Goal: Entertainment & Leisure: Browse casually

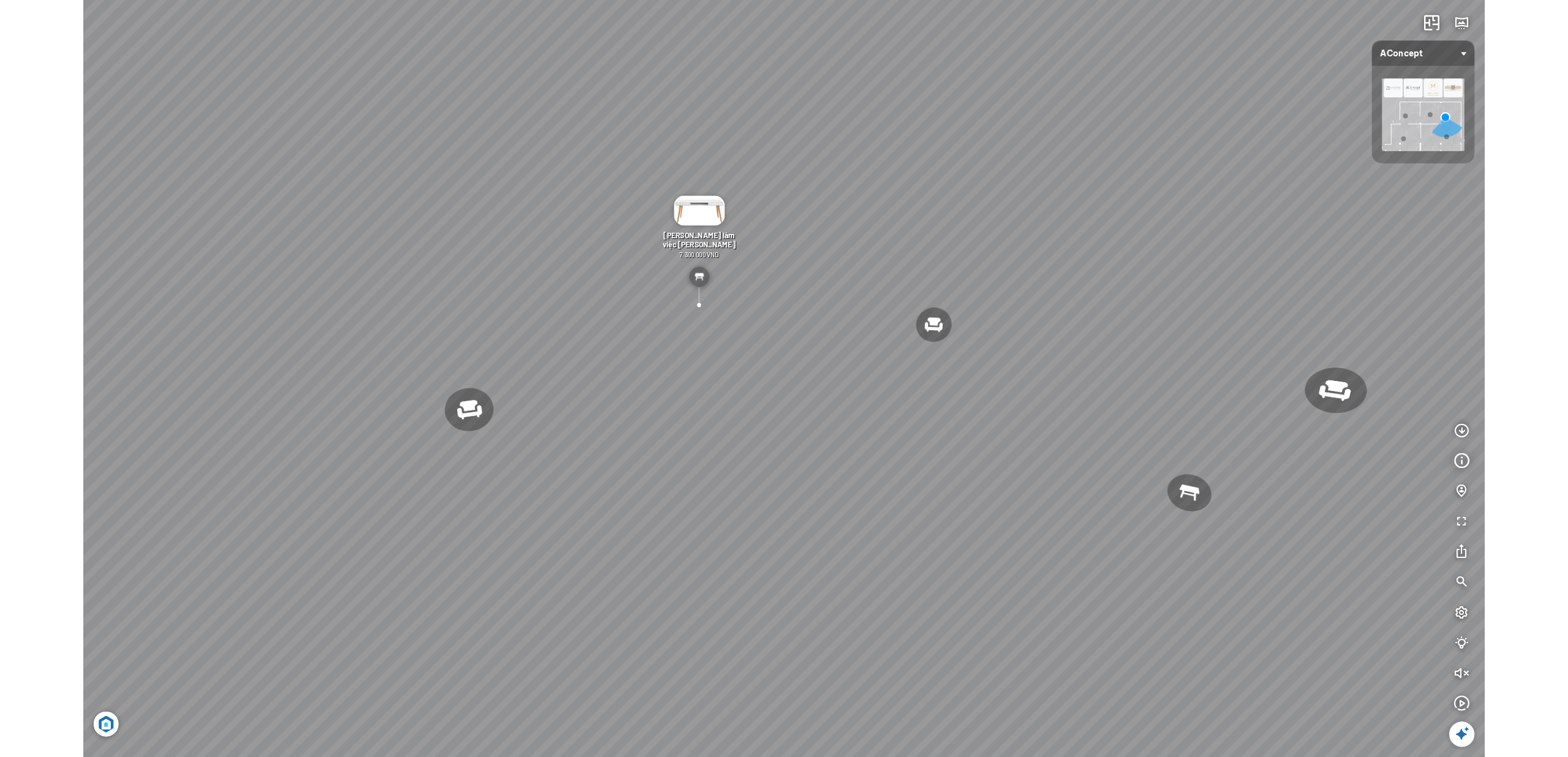
scroll to position [47547, 0]
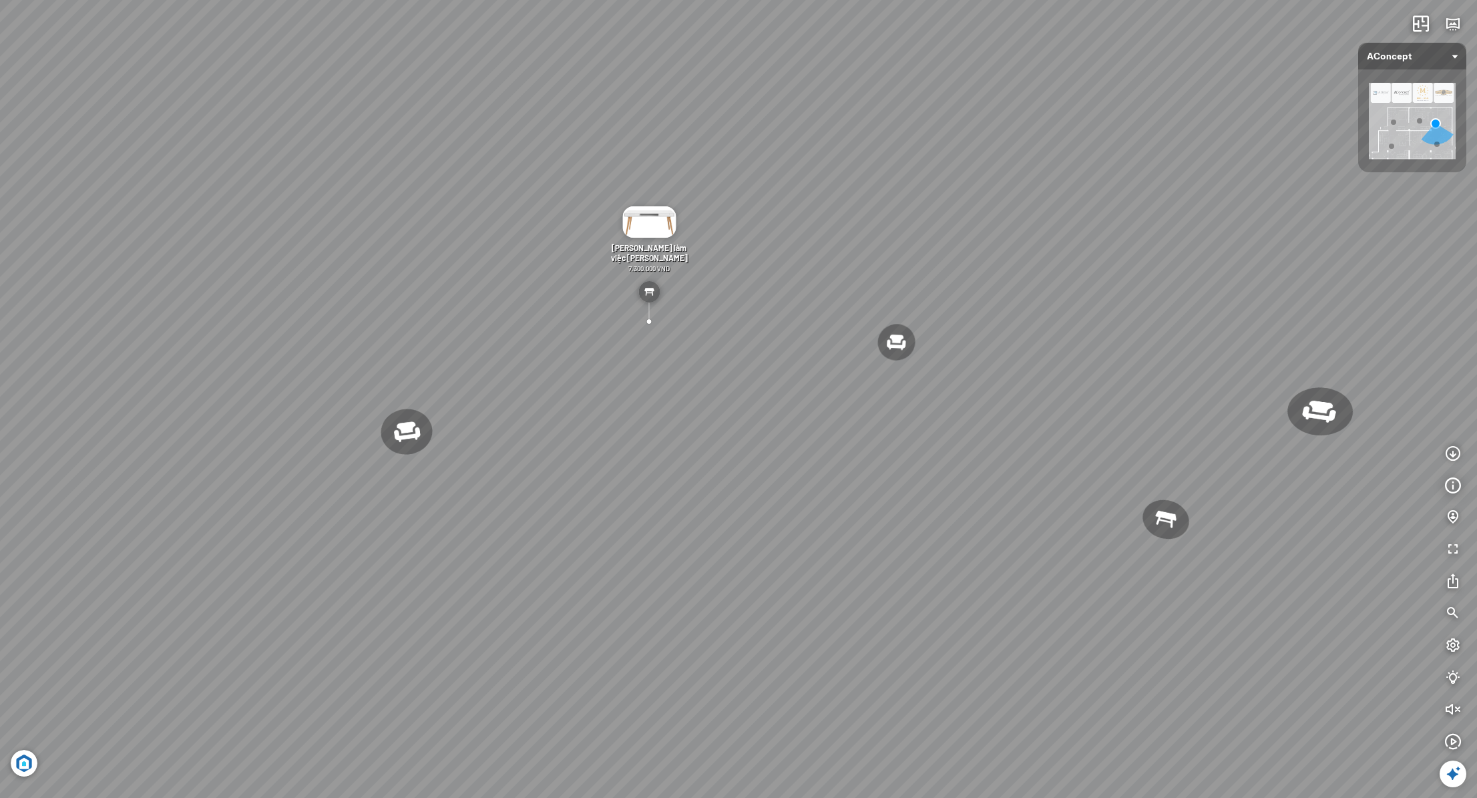
click at [519, 278] on div "Đèn [PERSON_NAME] 5.300.000 VND Giường ngủ Palima 19.000.000 VND Ghế thư giãn N…" at bounding box center [738, 399] width 1477 height 798
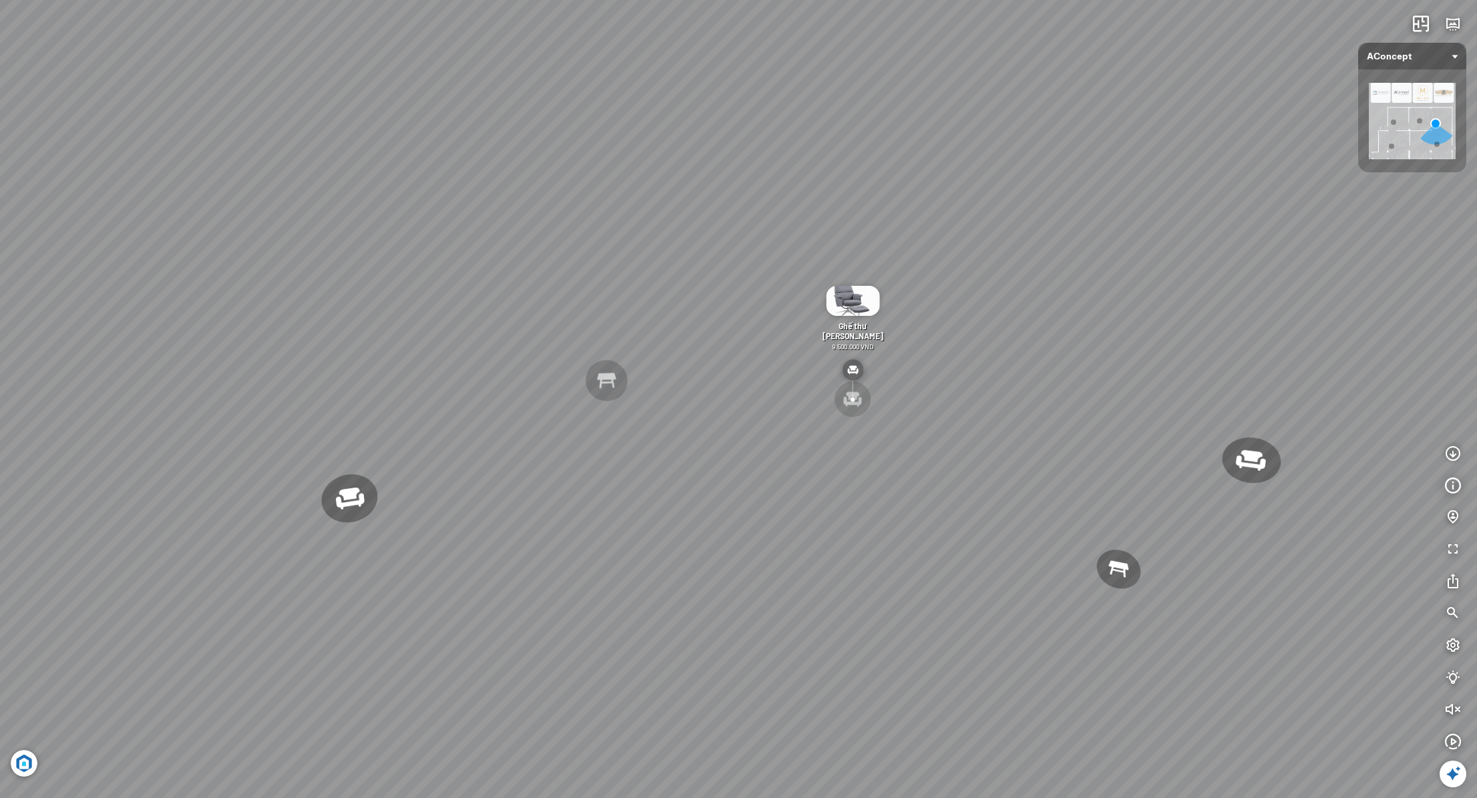
drag, startPoint x: 543, startPoint y: 284, endPoint x: 741, endPoint y: 172, distance: 227.6
click at [741, 172] on div "Đèn [PERSON_NAME] 5.300.000 VND Giường ngủ Palima 19.000.000 VND Ghế thư giãn N…" at bounding box center [738, 399] width 1477 height 798
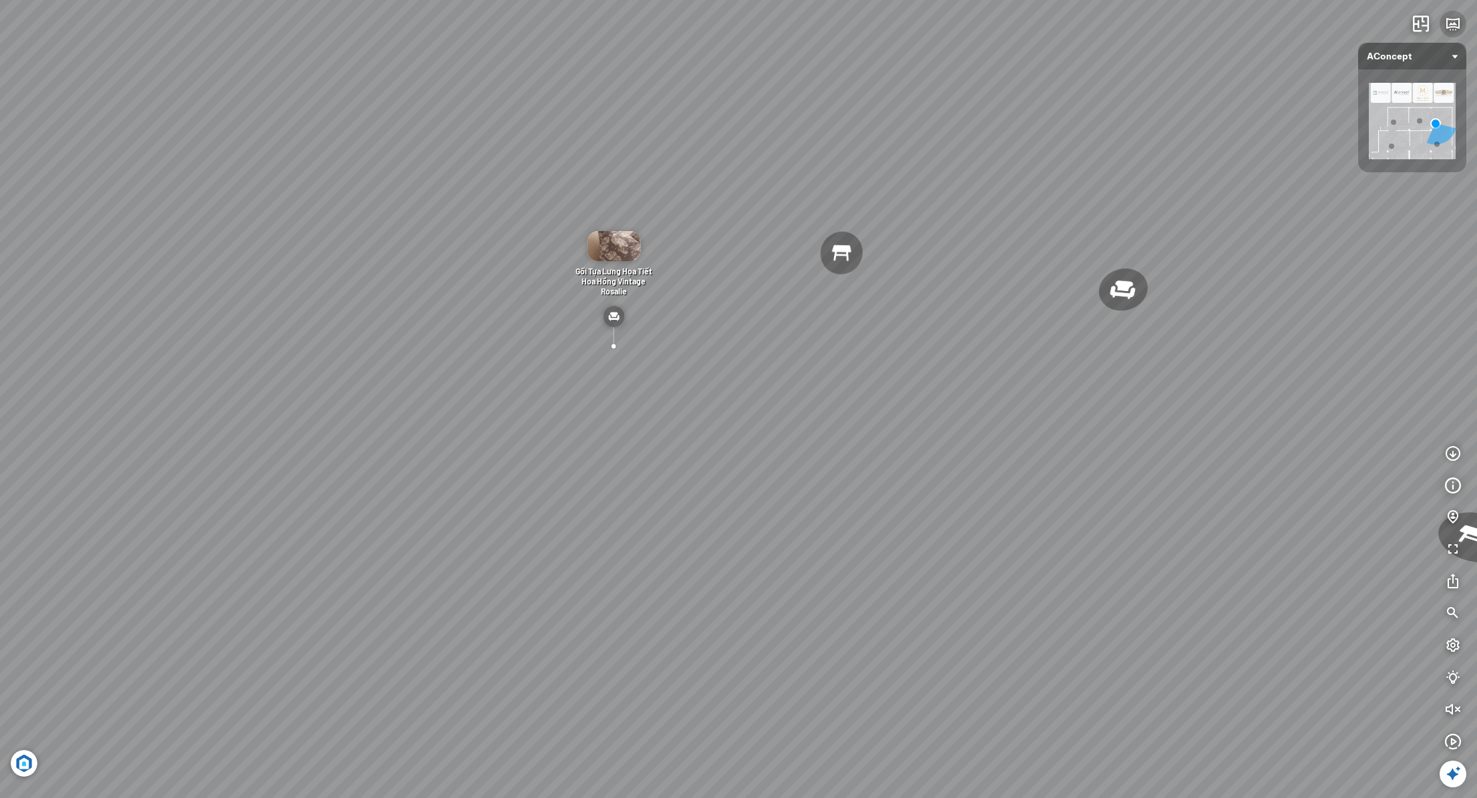
click at [1461, 24] on button "button" at bounding box center [1452, 24] width 27 height 27
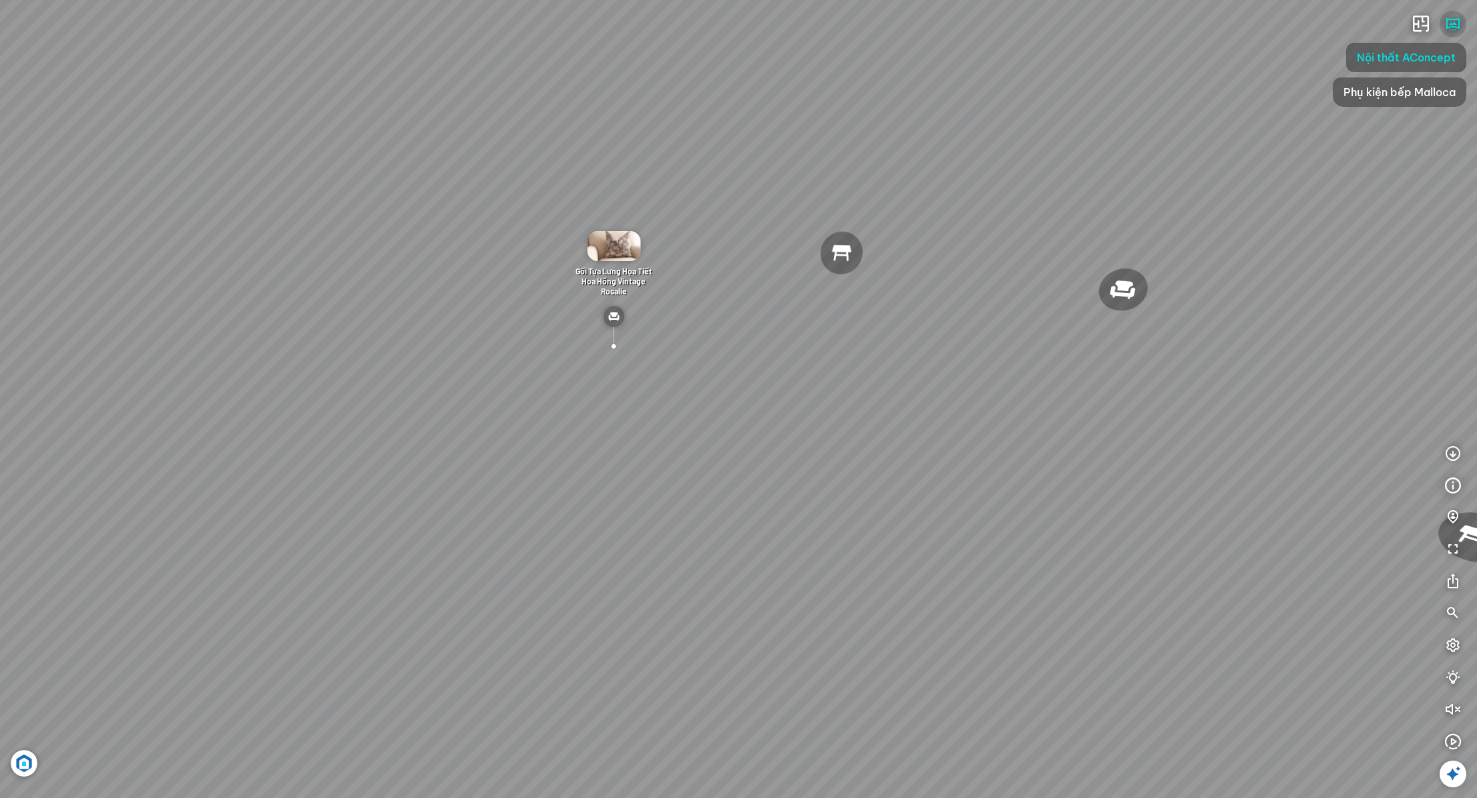
click at [1456, 24] on icon "button" at bounding box center [1453, 24] width 16 height 16
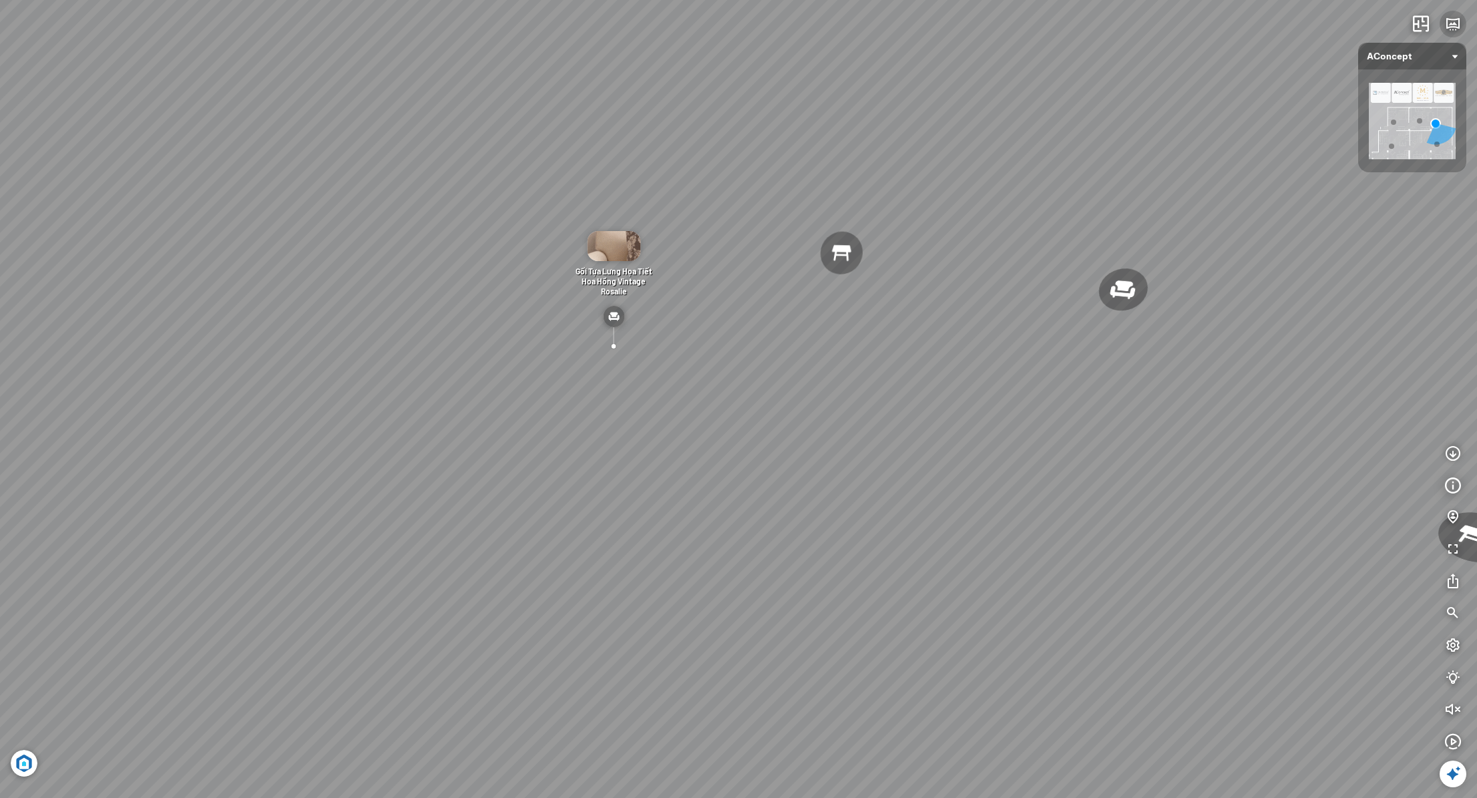
click at [1456, 24] on icon "button" at bounding box center [1453, 24] width 16 height 16
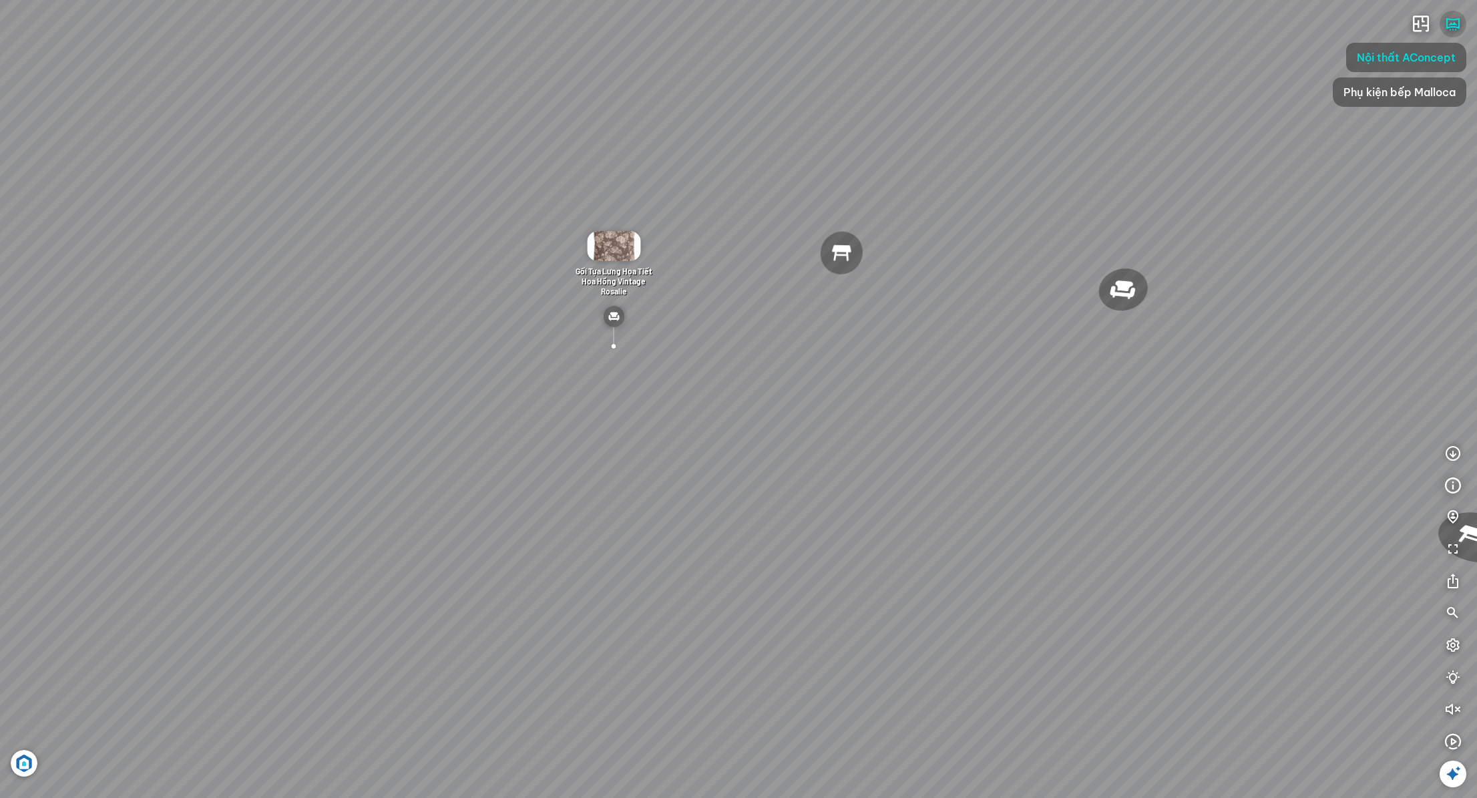
click at [1456, 24] on icon "button" at bounding box center [1453, 24] width 16 height 16
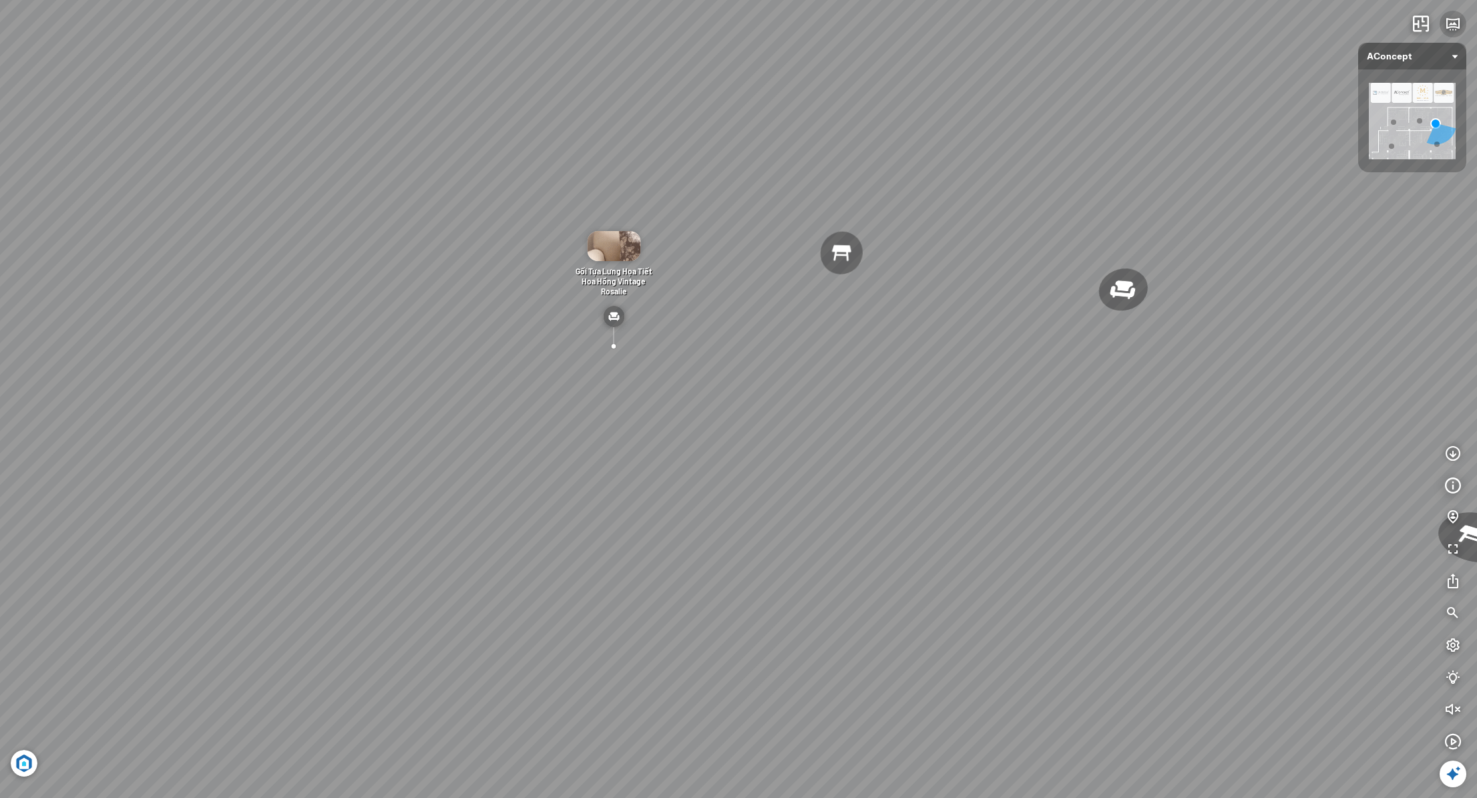
click at [1456, 24] on icon "button" at bounding box center [1453, 24] width 16 height 16
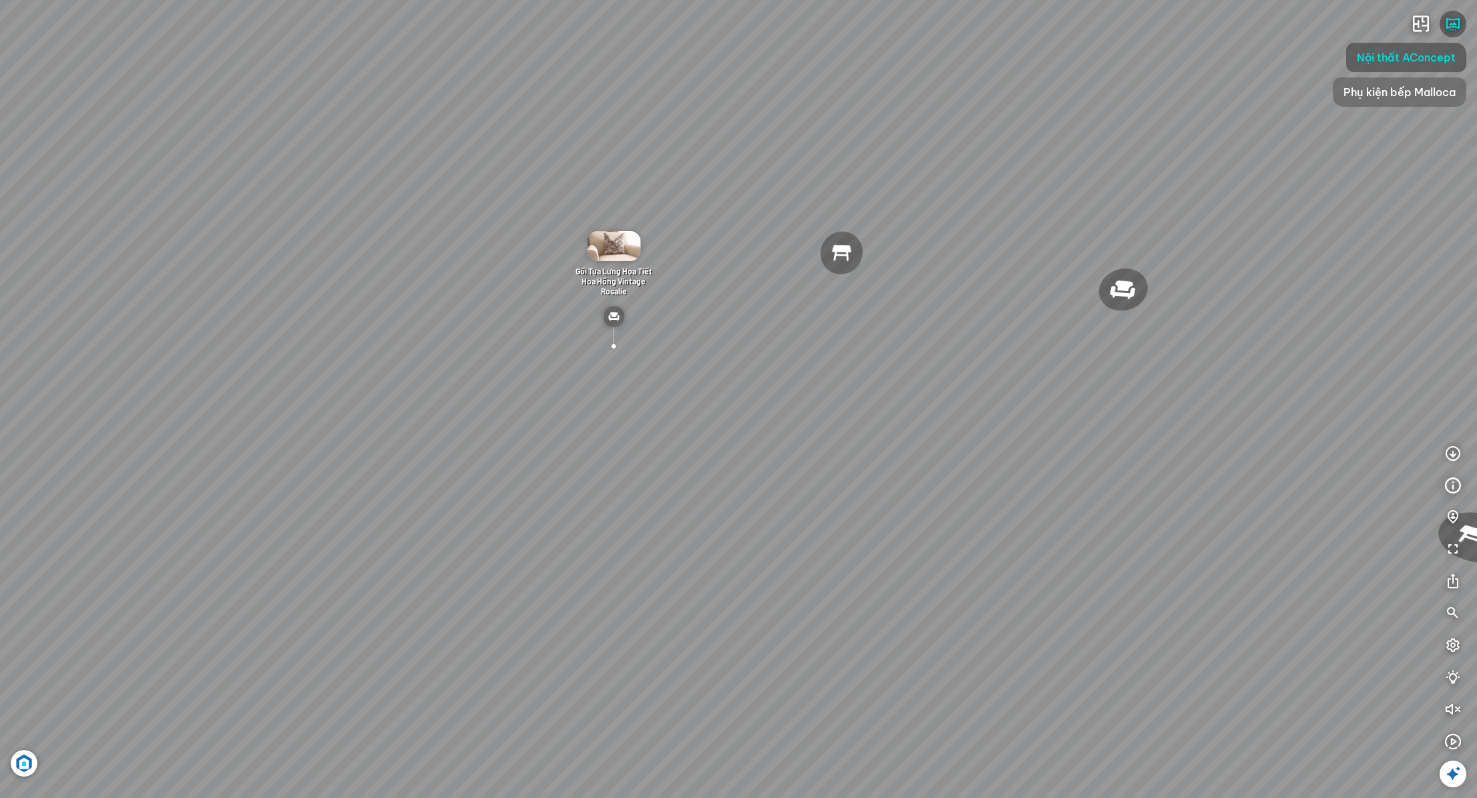
click at [1437, 96] on span "Phụ kiện bếp Malloca" at bounding box center [1399, 92] width 112 height 16
